Goal: Task Accomplishment & Management: Manage account settings

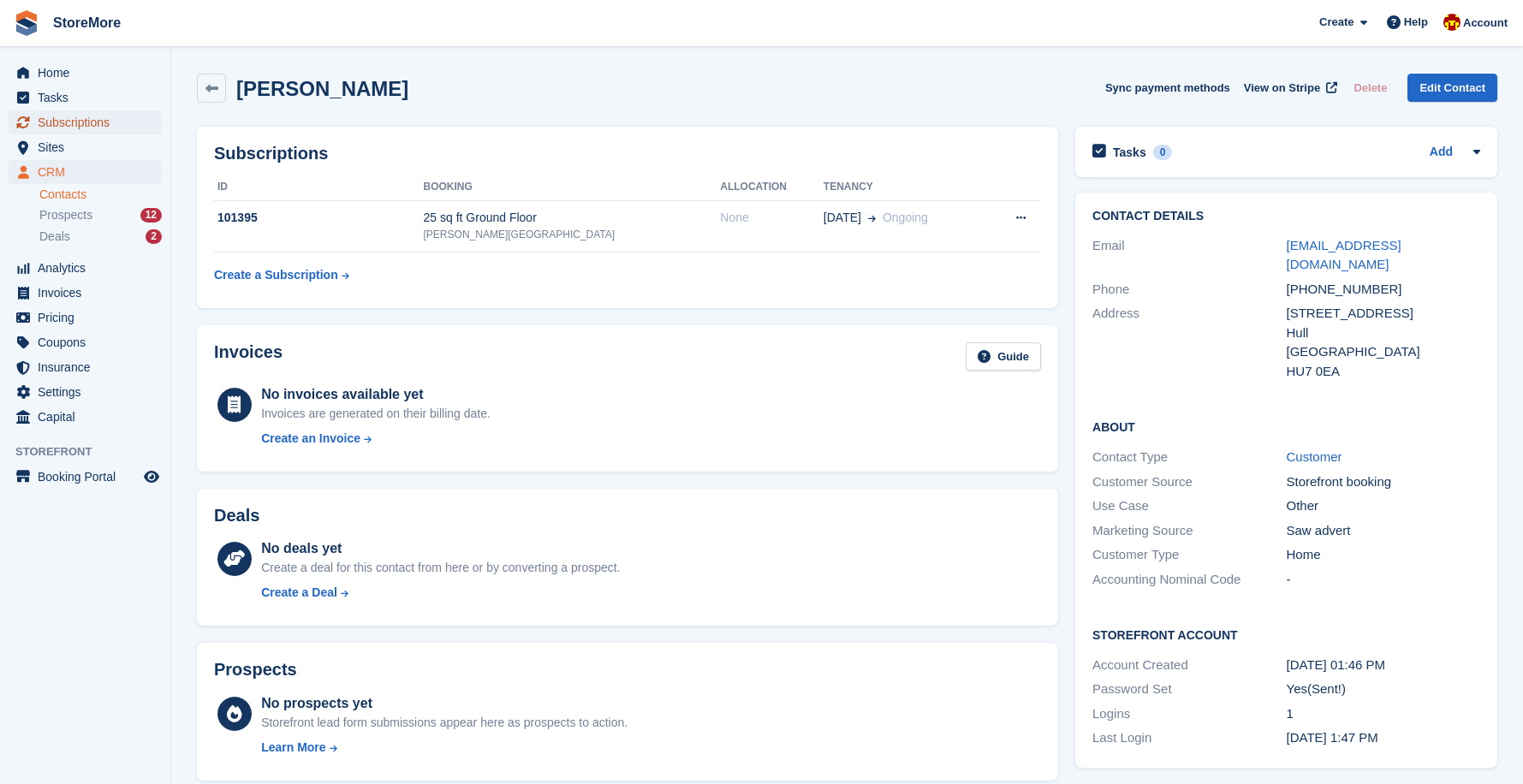
click at [81, 121] on span "Subscriptions" at bounding box center [89, 122] width 103 height 24
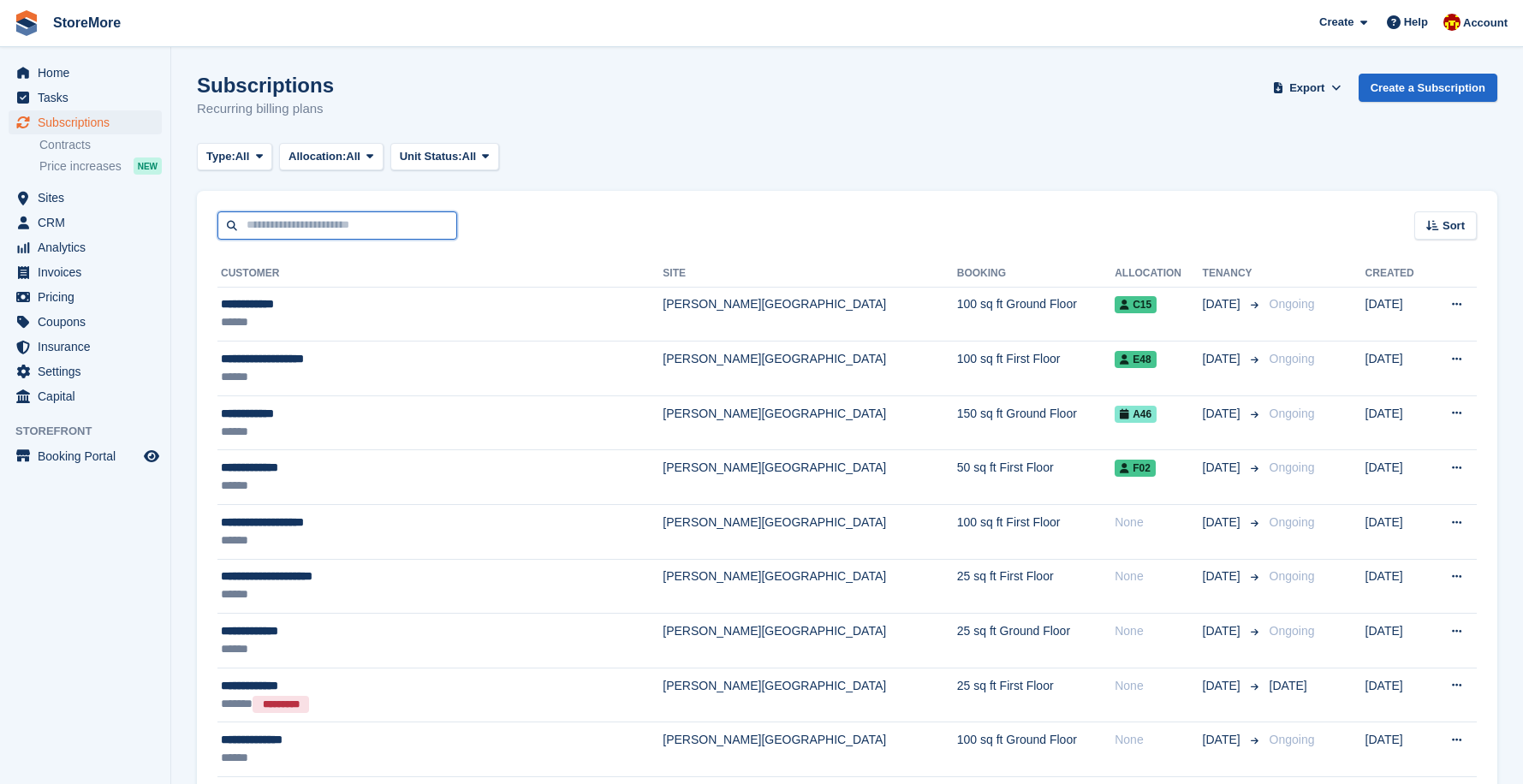
click at [302, 225] on input "text" at bounding box center [337, 225] width 240 height 29
type input "*****"
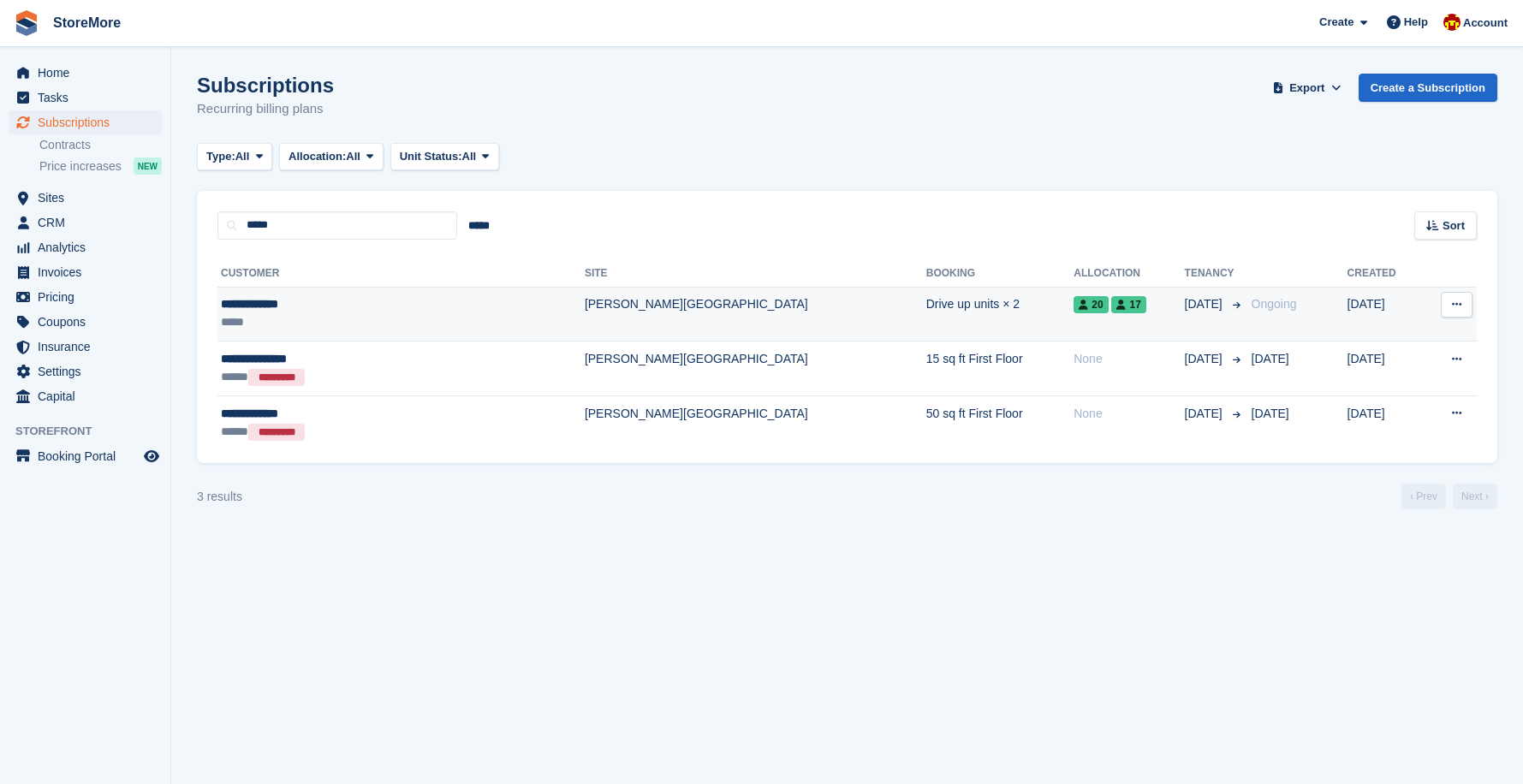
click at [308, 315] on div "*****" at bounding box center [339, 322] width 237 height 18
